Goal: Information Seeking & Learning: Learn about a topic

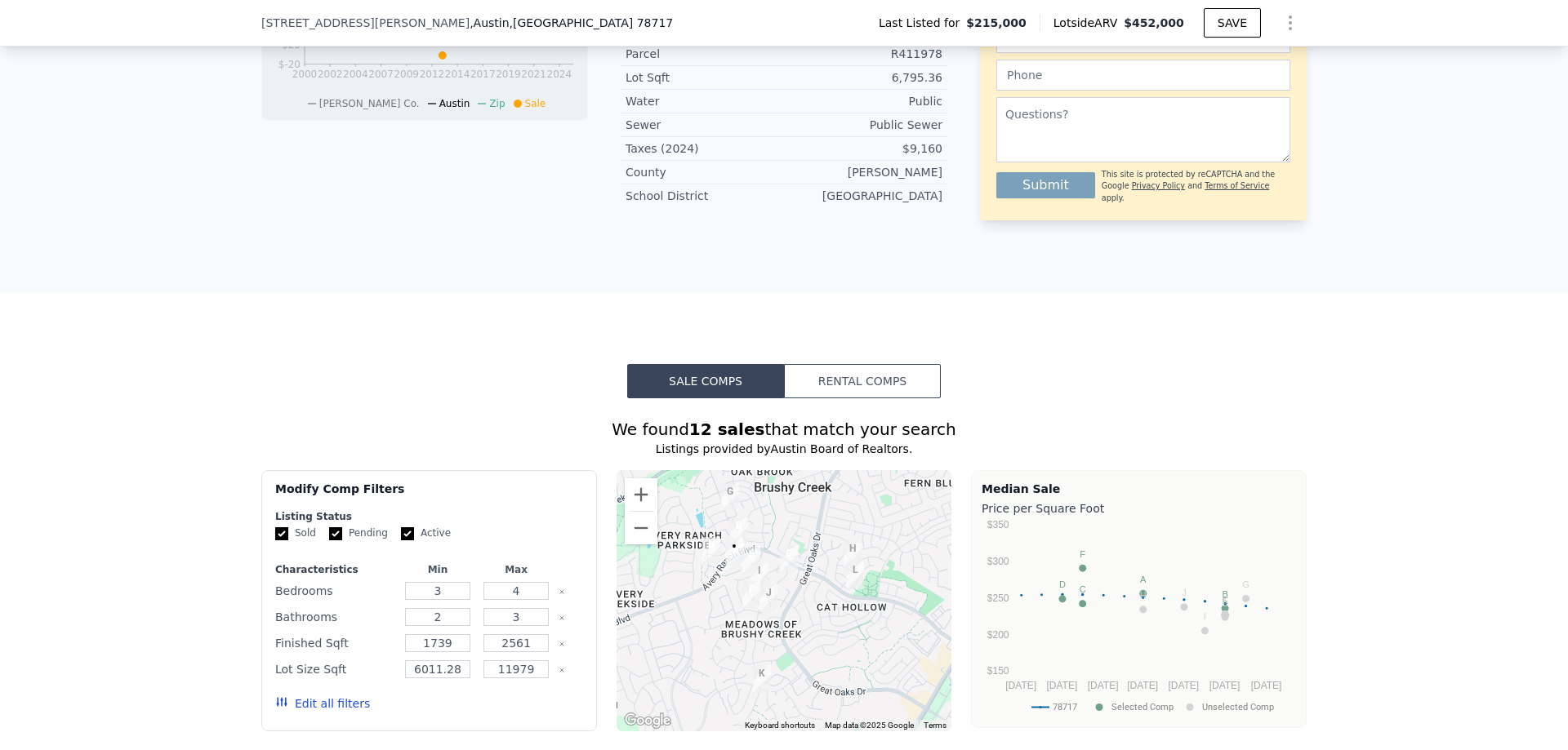
scroll to position [892, 0]
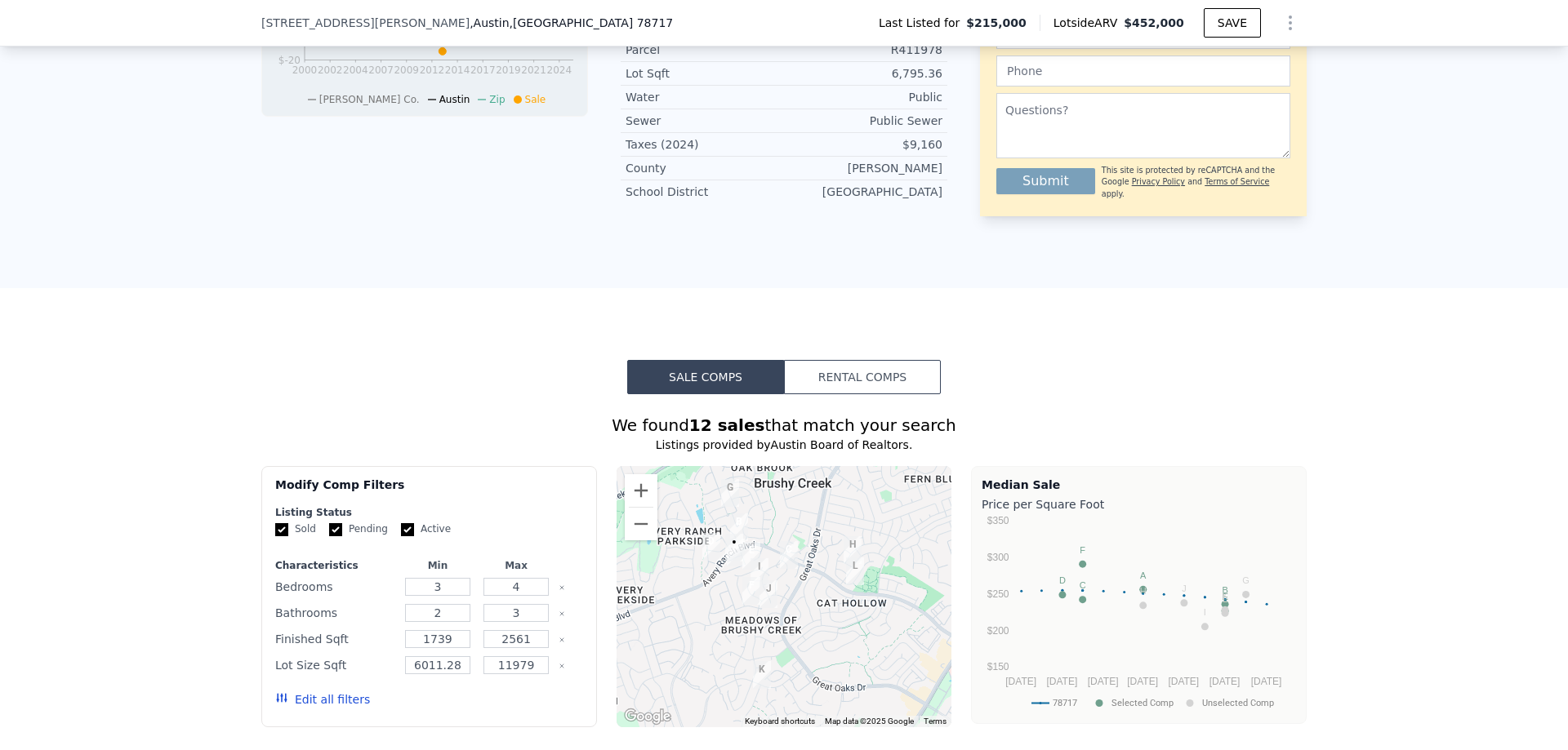
click at [856, 394] on button "Rental Comps" at bounding box center [862, 377] width 157 height 35
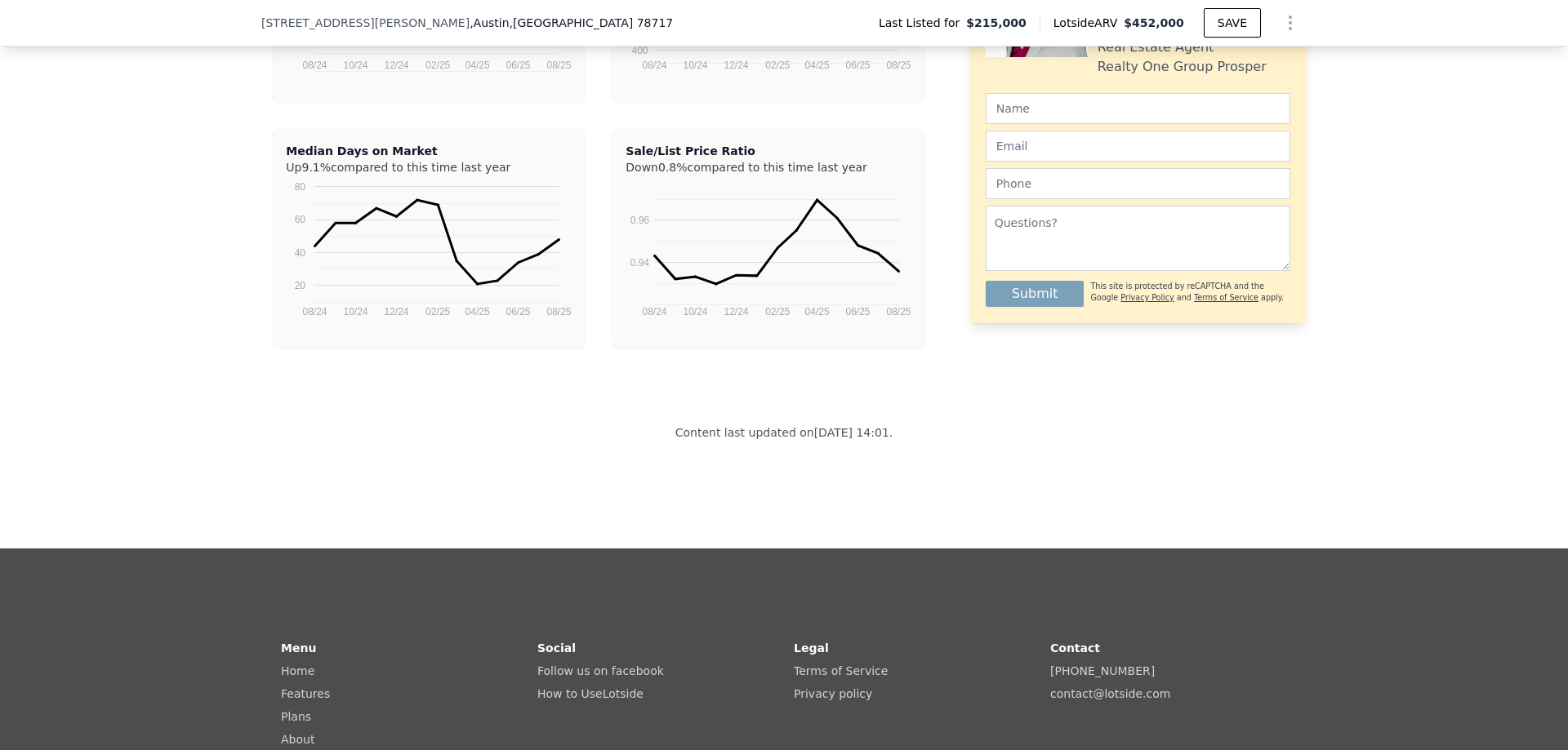
scroll to position [3424, 0]
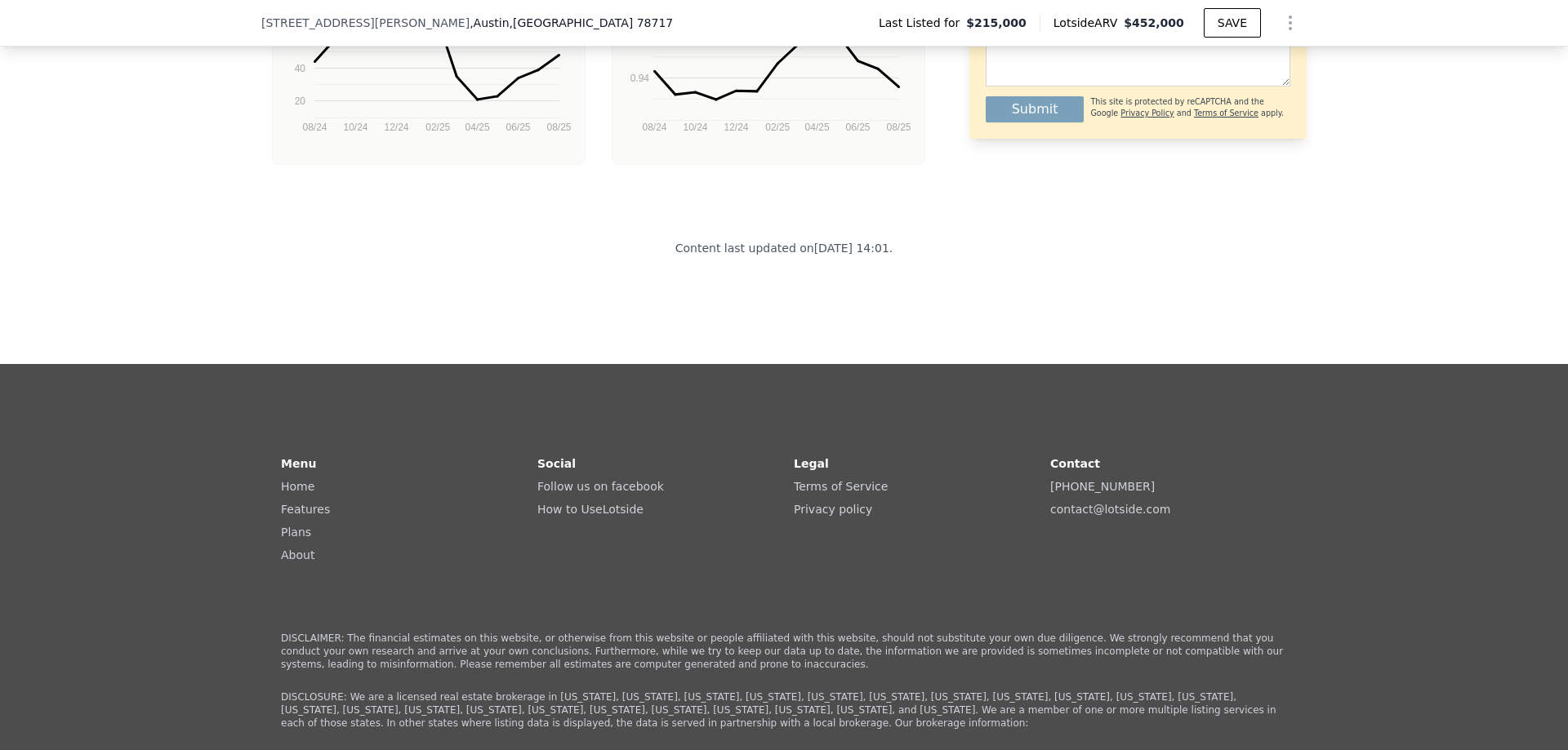
click at [298, 493] on link "Home" at bounding box center [297, 487] width 34 height 13
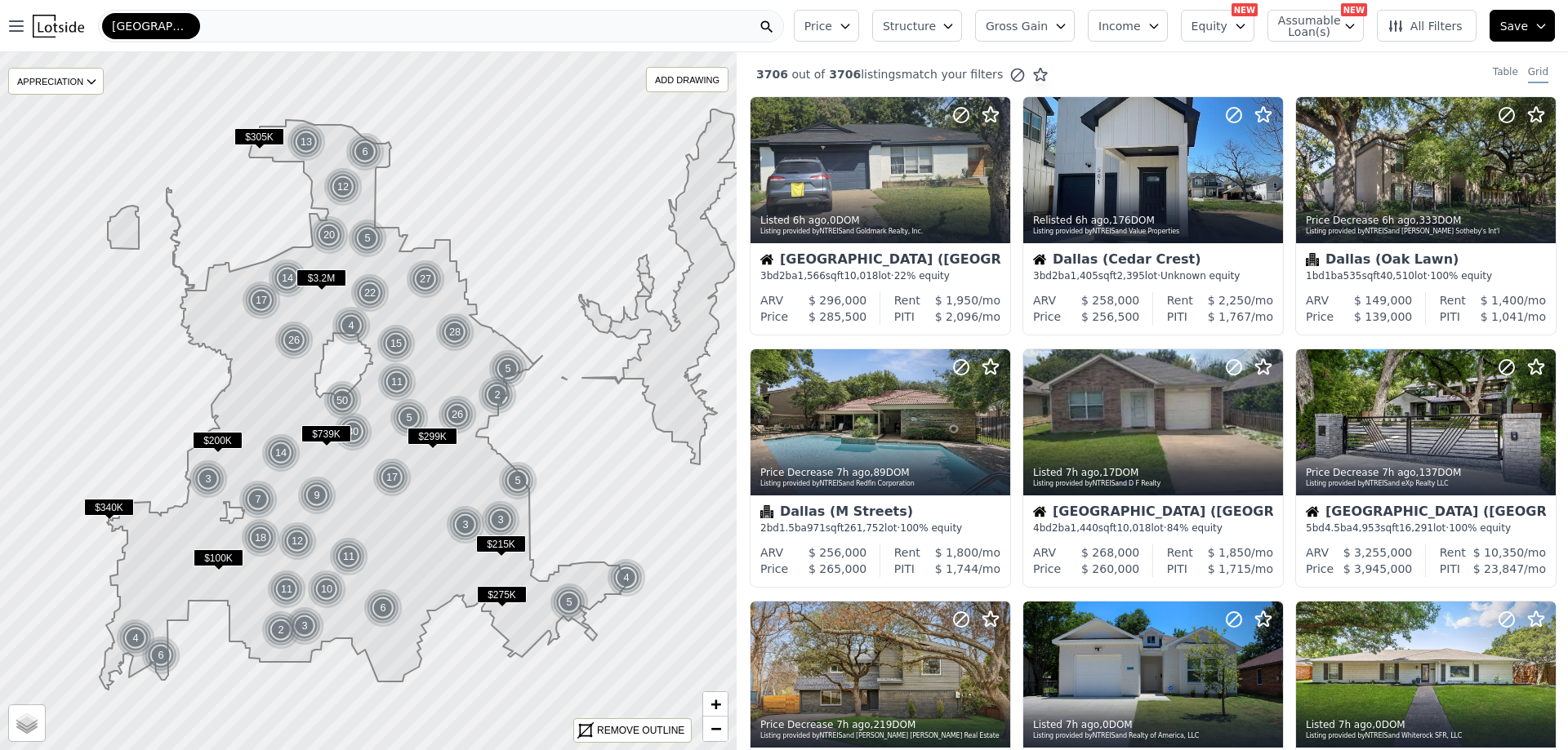
click at [1228, 31] on span "Equity" at bounding box center [1209, 26] width 36 height 17
click at [1308, 32] on span "Assumable Loan(s)" at bounding box center [1304, 26] width 52 height 23
